Goal: Information Seeking & Learning: Compare options

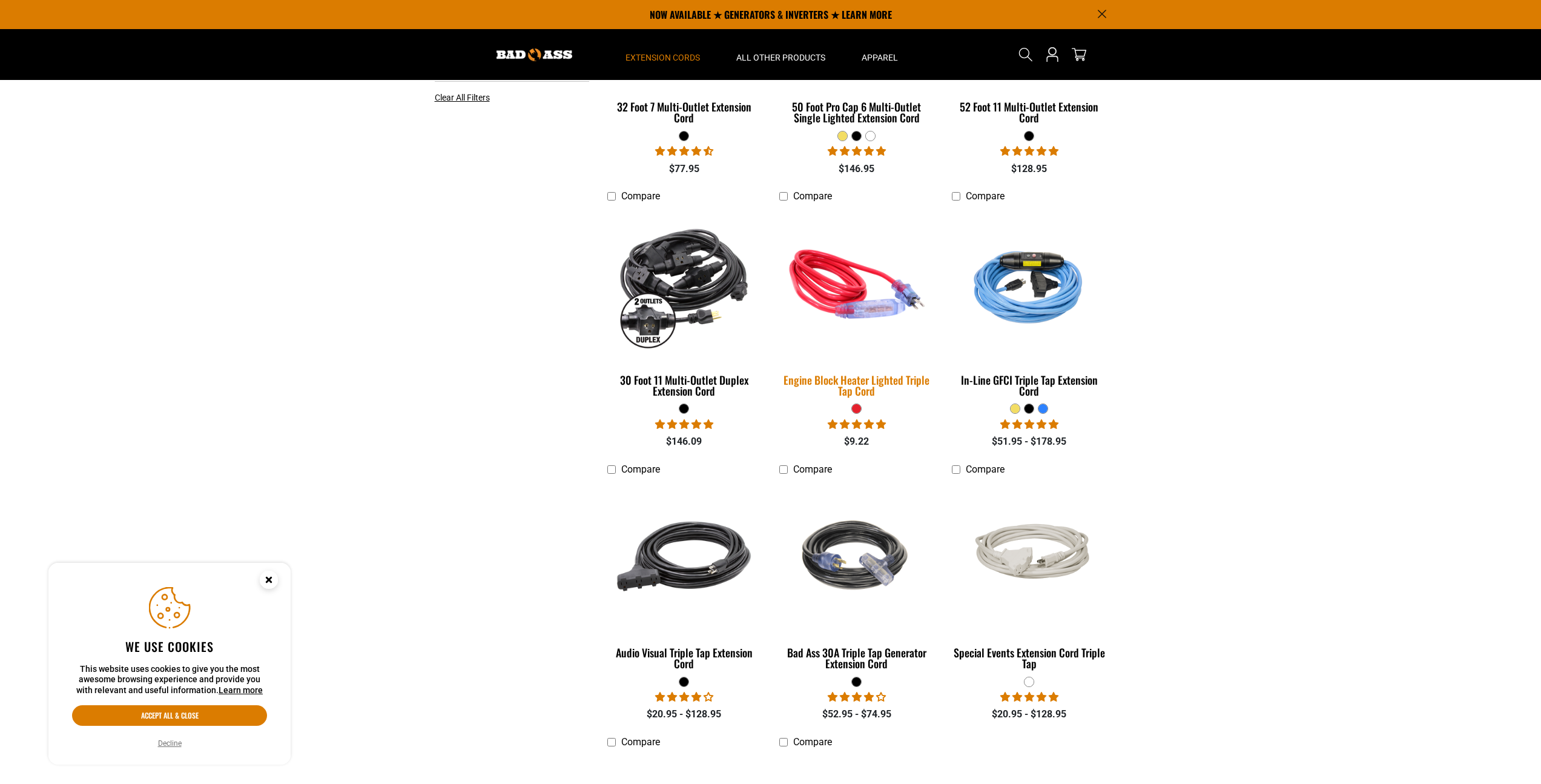
scroll to position [256, 0]
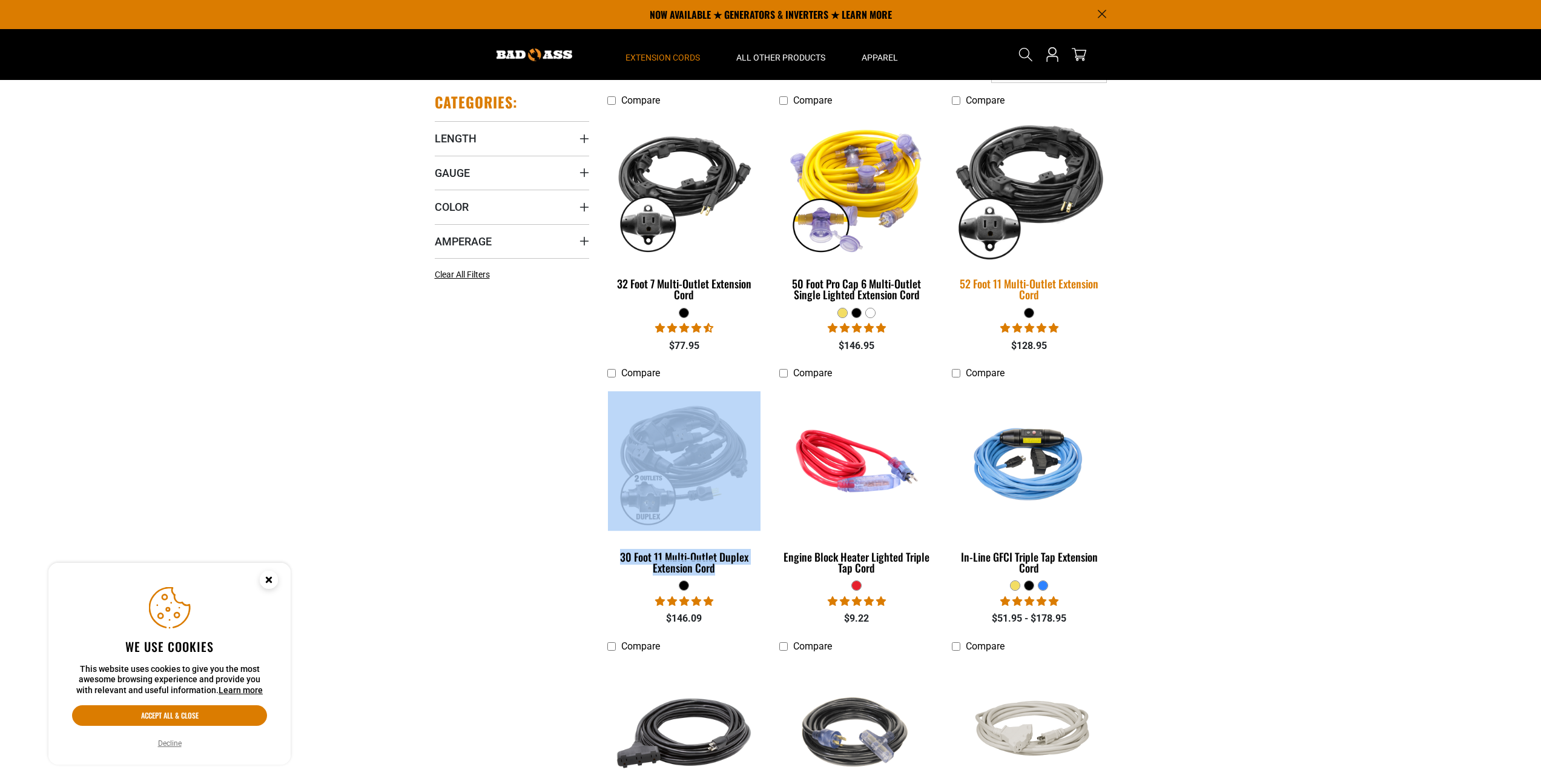
click at [1028, 289] on div "52 Foot 11 Multi-Outlet Extension Cord" at bounding box center [1029, 289] width 154 height 22
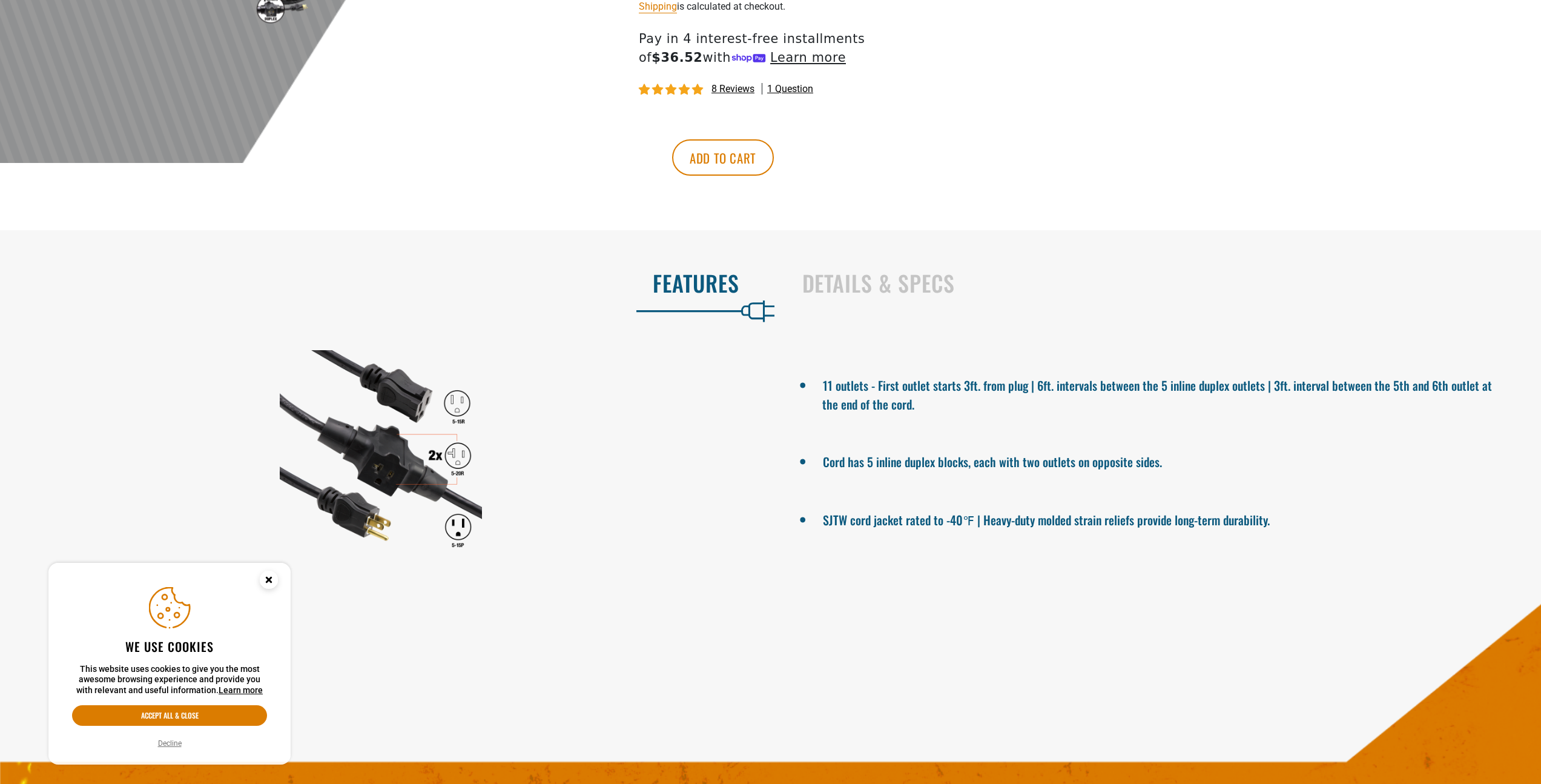
scroll to position [527, 0]
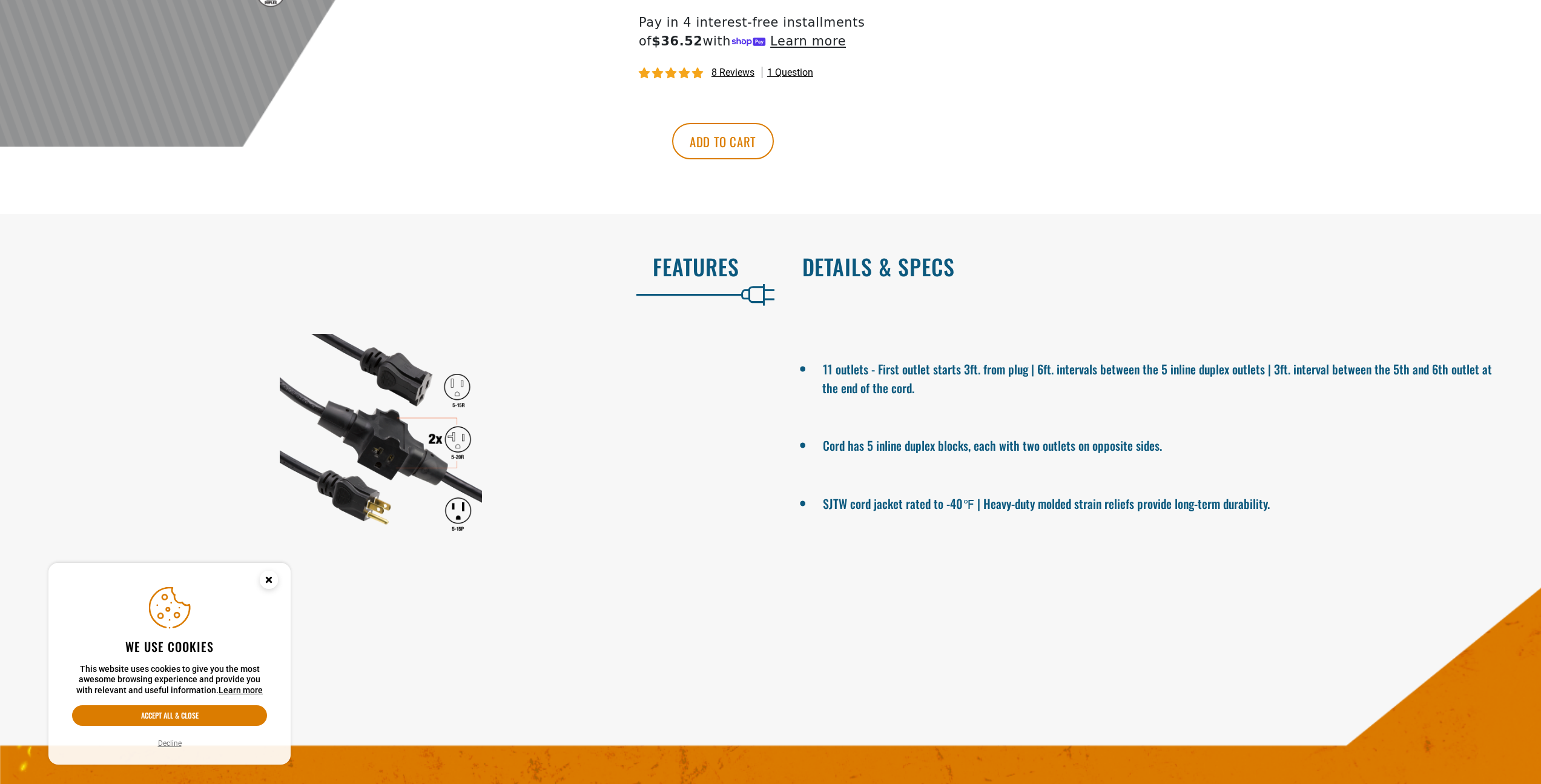
click at [922, 273] on h2 "Details & Specs" at bounding box center [1159, 266] width 714 height 25
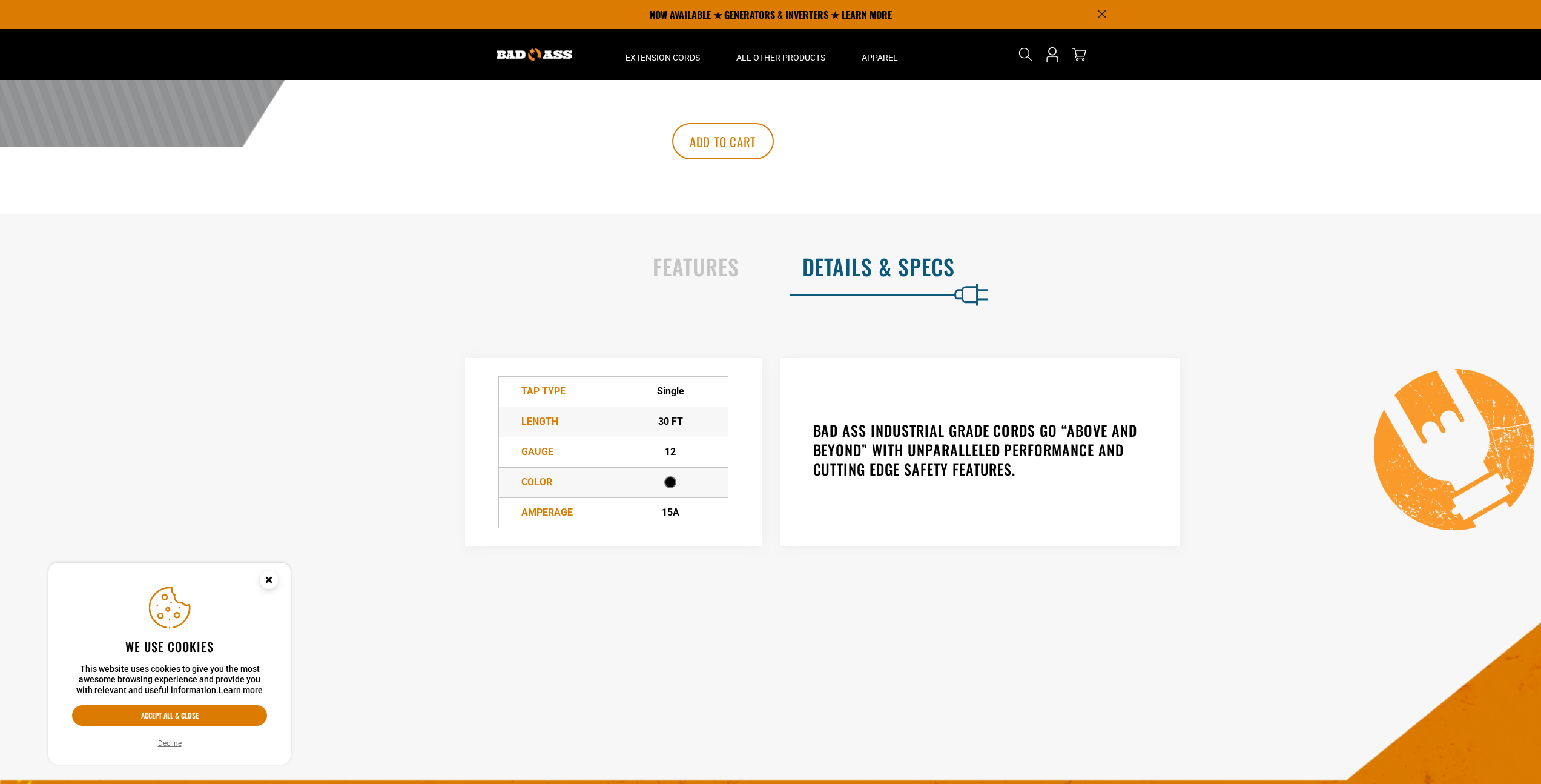
scroll to position [0, 0]
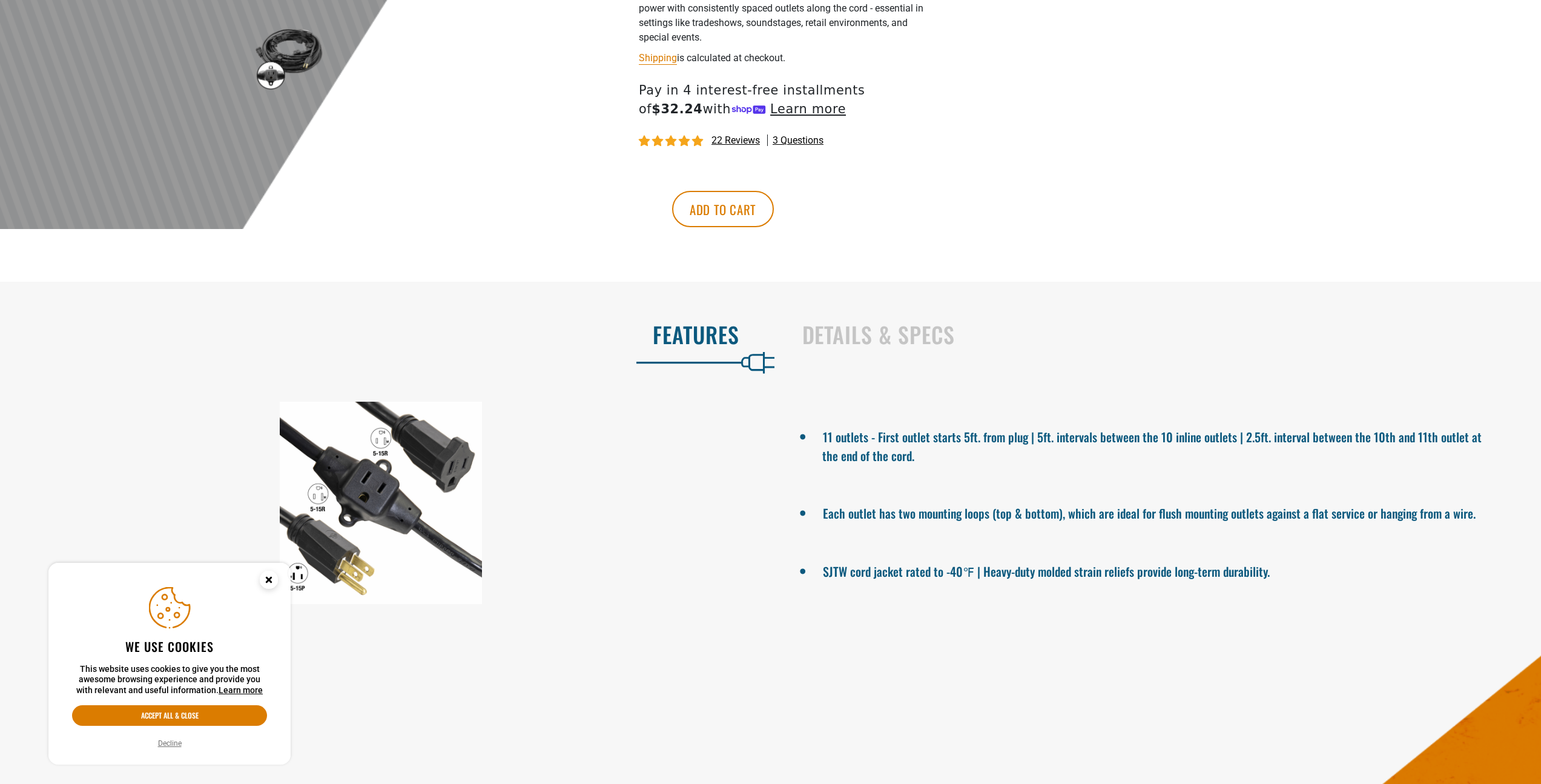
scroll to position [455, 0]
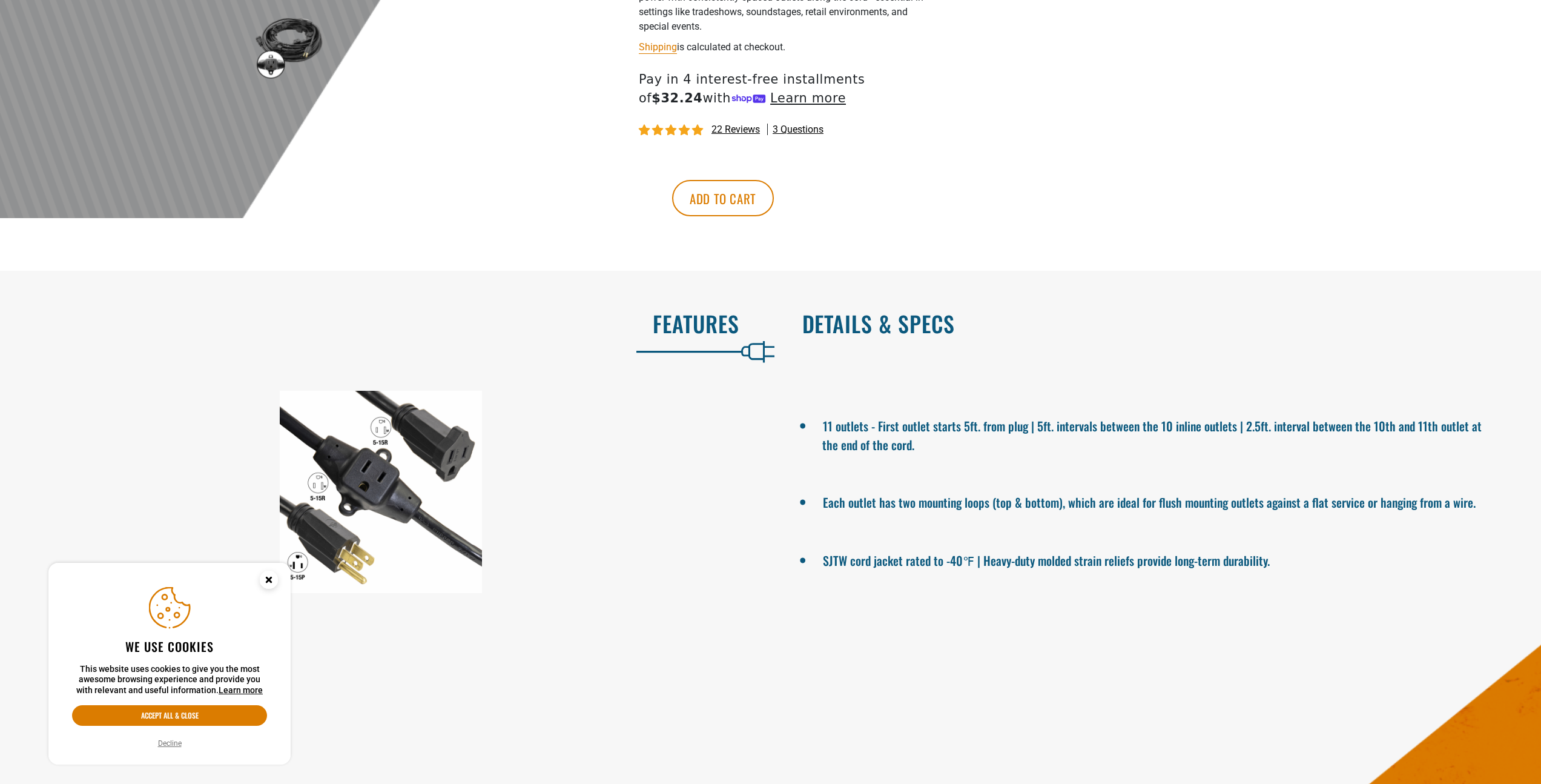
click at [928, 313] on h2 "Details & Specs" at bounding box center [1159, 323] width 714 height 25
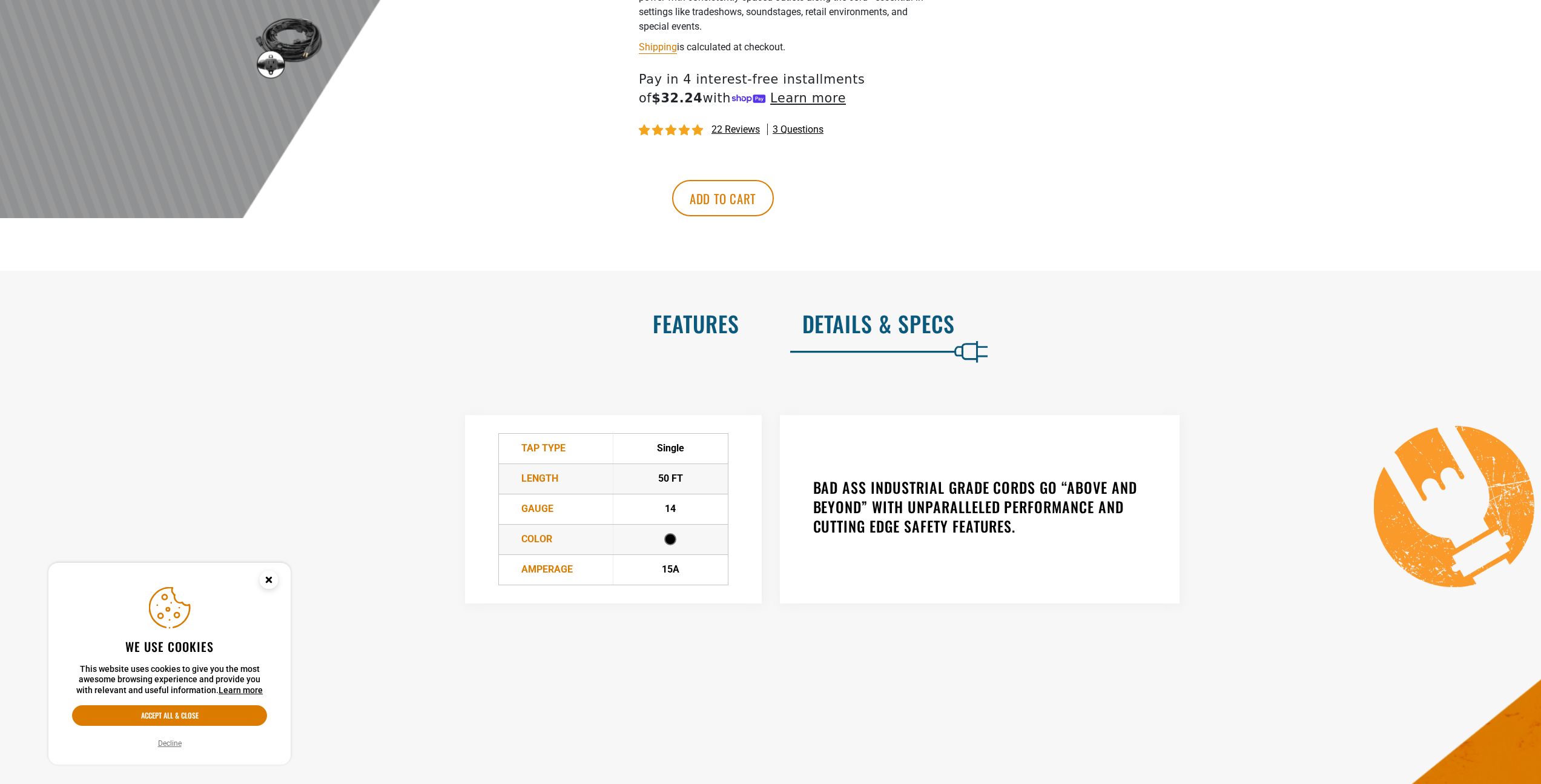
click at [736, 327] on h2 "Features" at bounding box center [383, 323] width 714 height 25
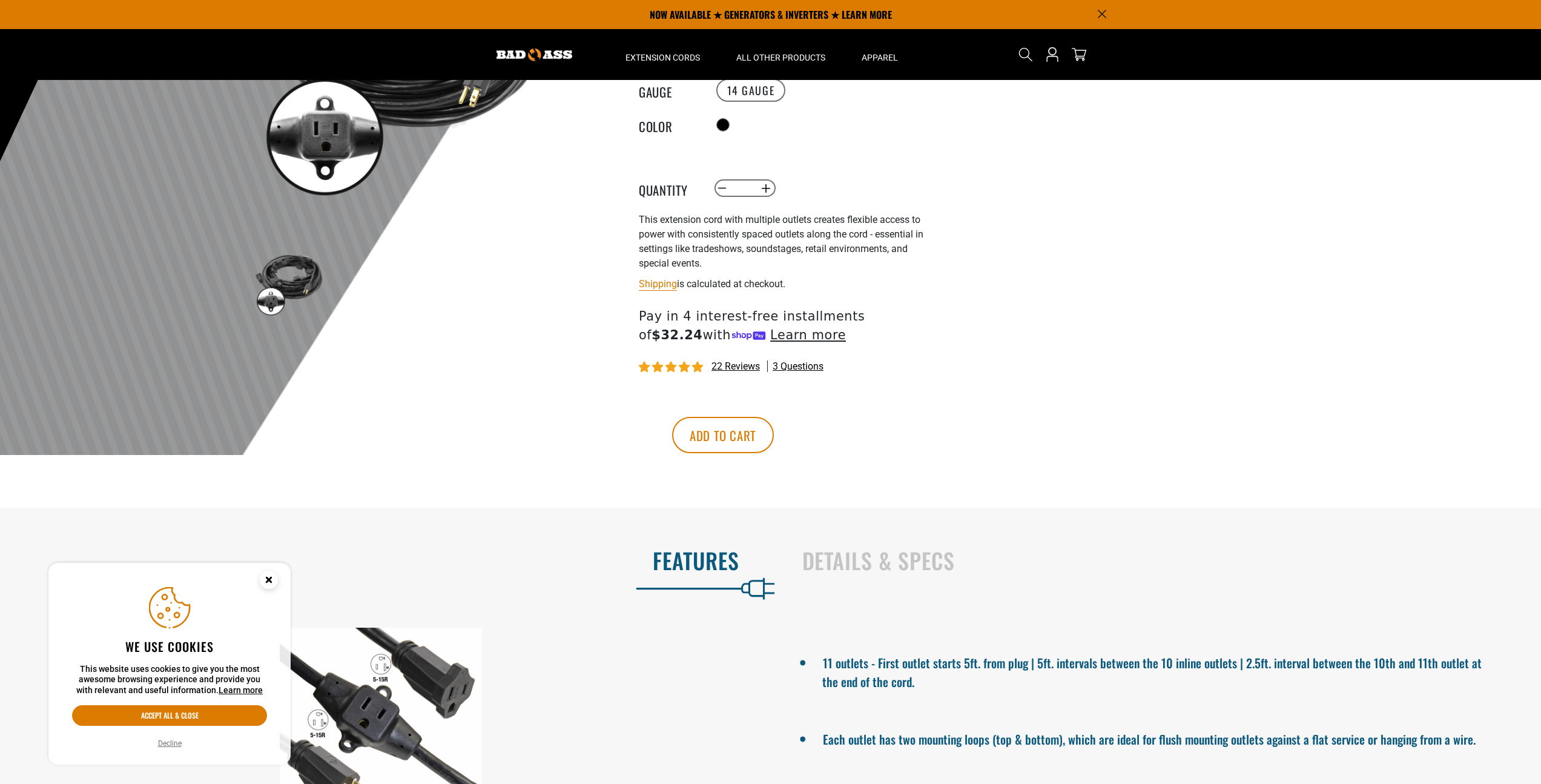
scroll to position [0, 0]
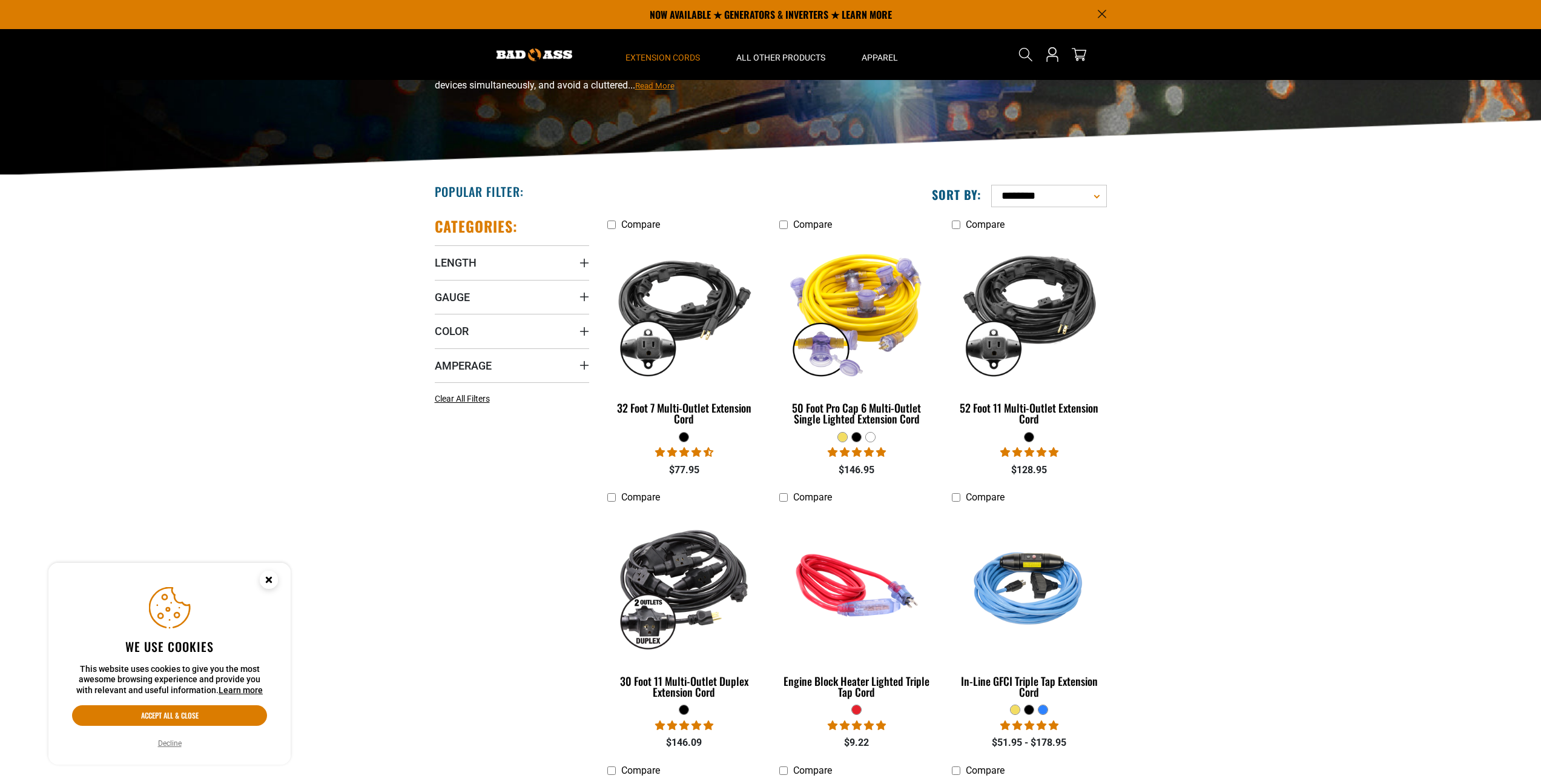
scroll to position [16, 0]
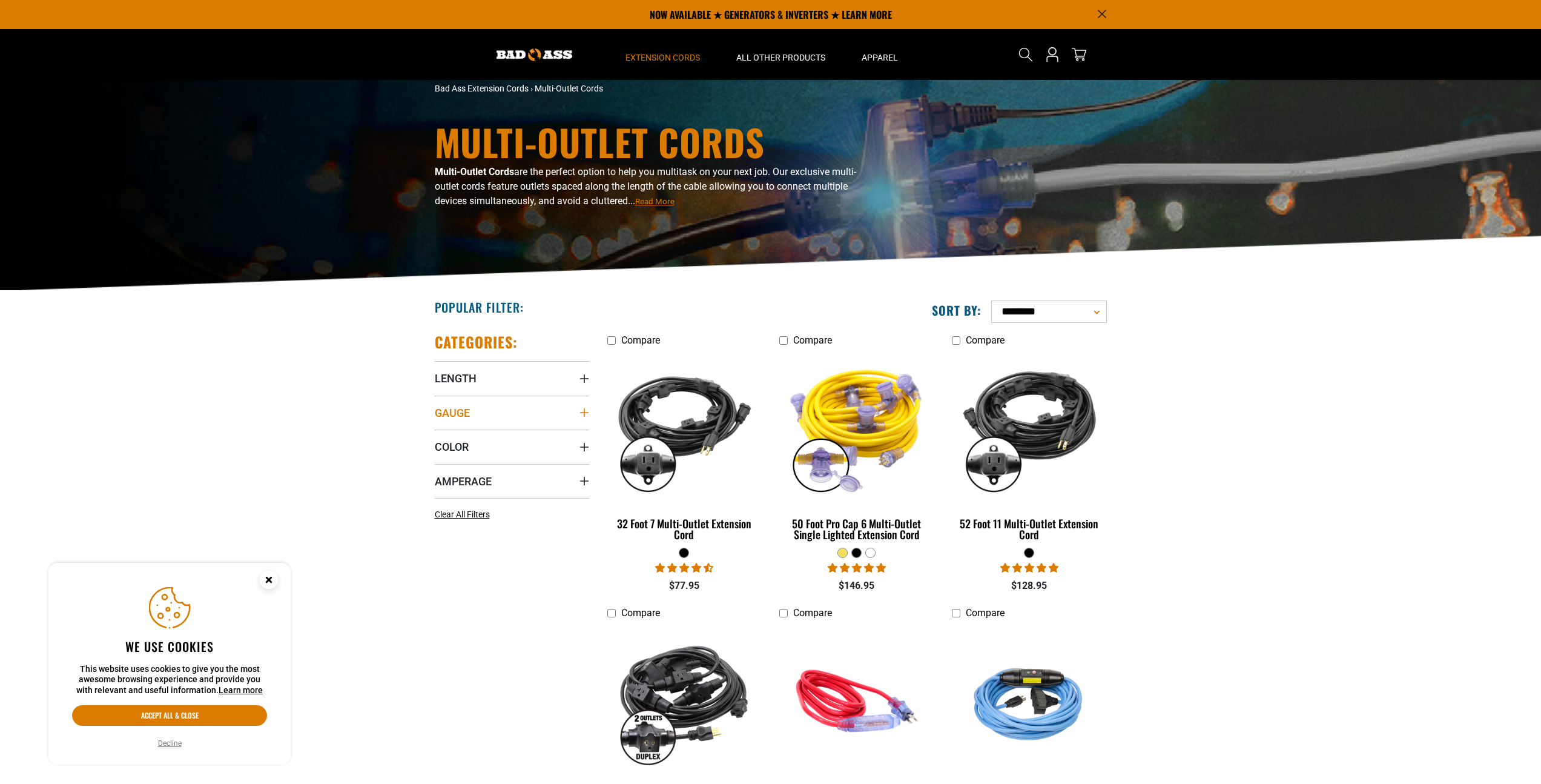
click at [581, 416] on icon "Gauge" at bounding box center [584, 412] width 10 height 10
click at [579, 541] on summary "Amperage" at bounding box center [512, 546] width 154 height 34
click at [514, 571] on icon at bounding box center [516, 571] width 10 height 15
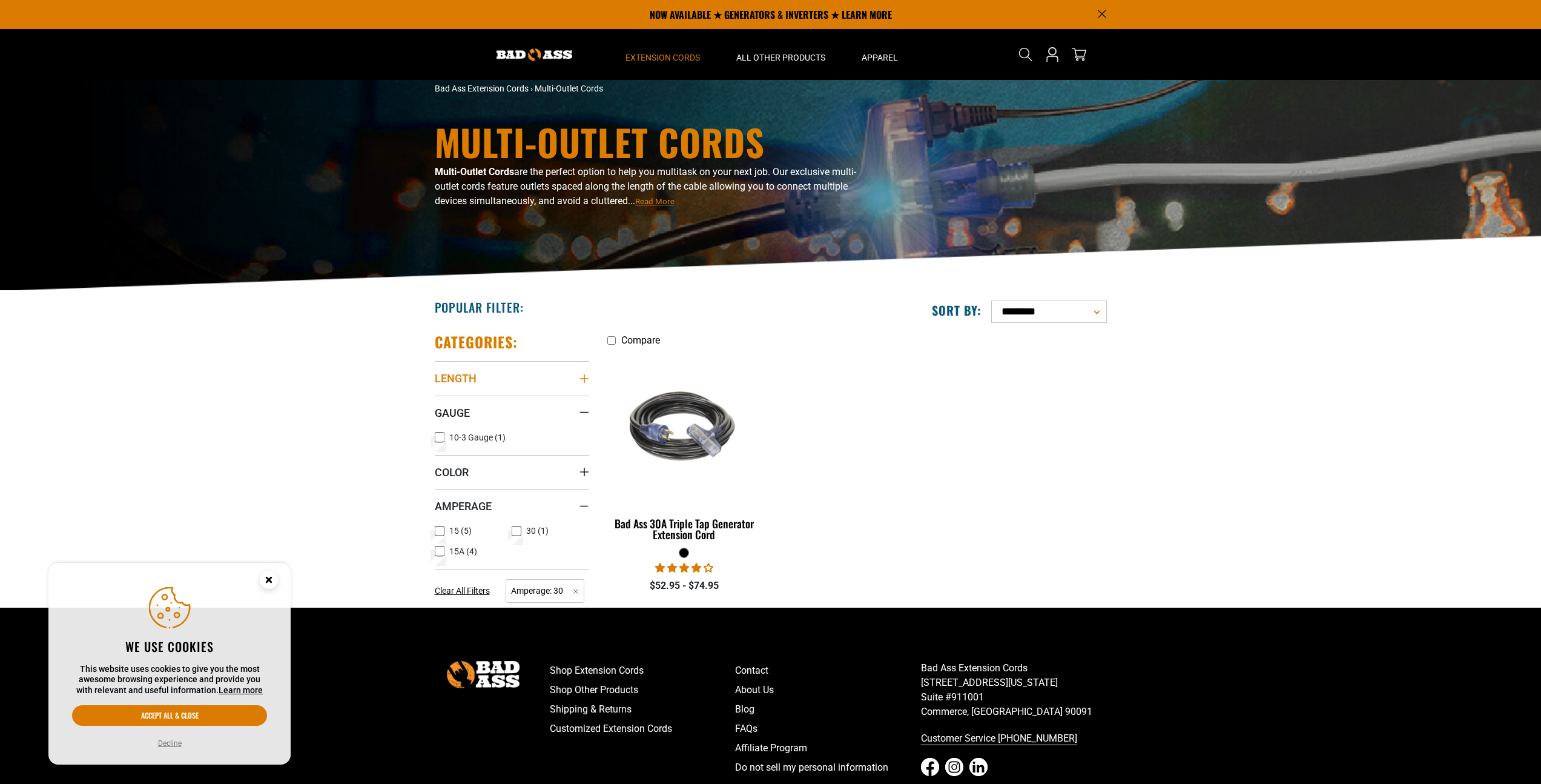
click at [584, 383] on summary "Length" at bounding box center [512, 377] width 154 height 34
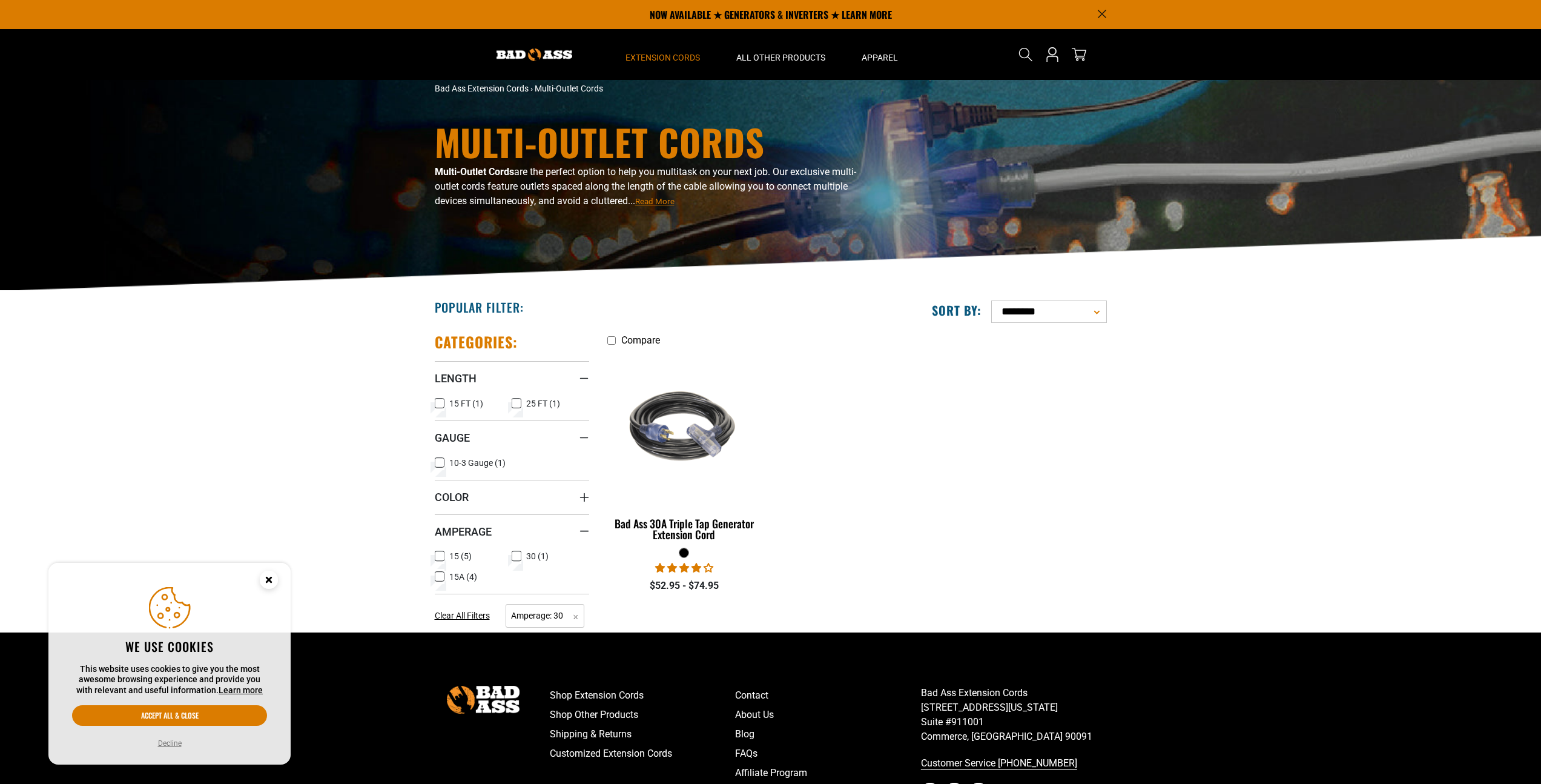
click at [973, 461] on ul "Compare Bad Ass 30A Triple Tap Generator Extension Cord 2 reviews $52.95 - $74.…" at bounding box center [858, 469] width 518 height 273
click at [1048, 319] on select "**********" at bounding box center [1049, 312] width 115 height 23
